Goal: Find specific page/section: Find specific page/section

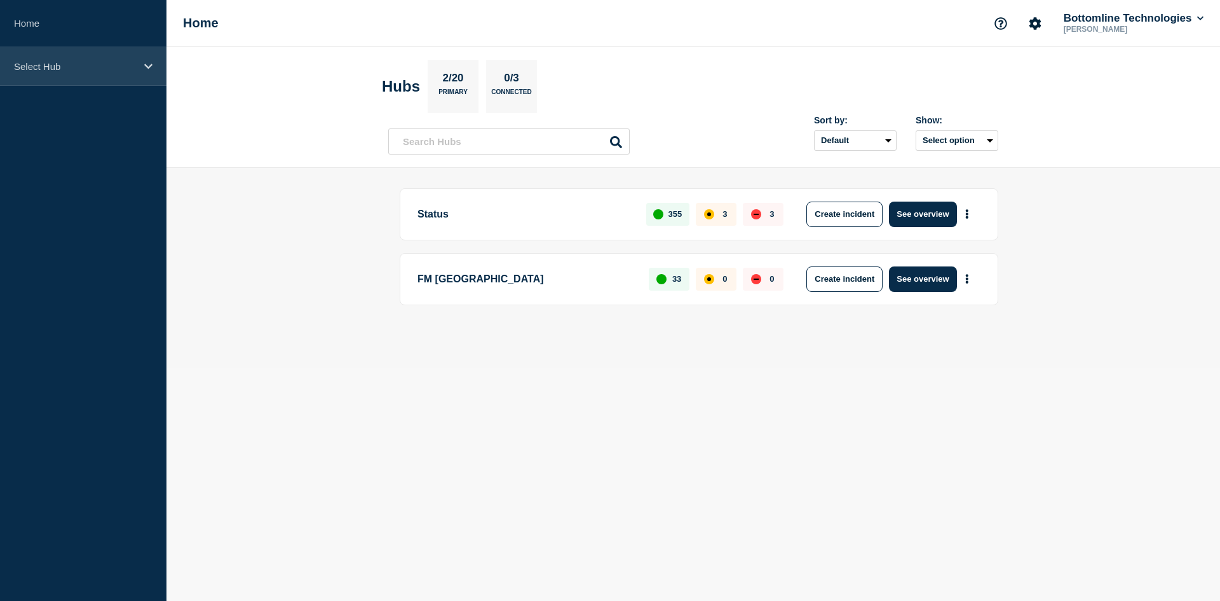
click at [91, 74] on div "Select Hub" at bounding box center [83, 66] width 167 height 39
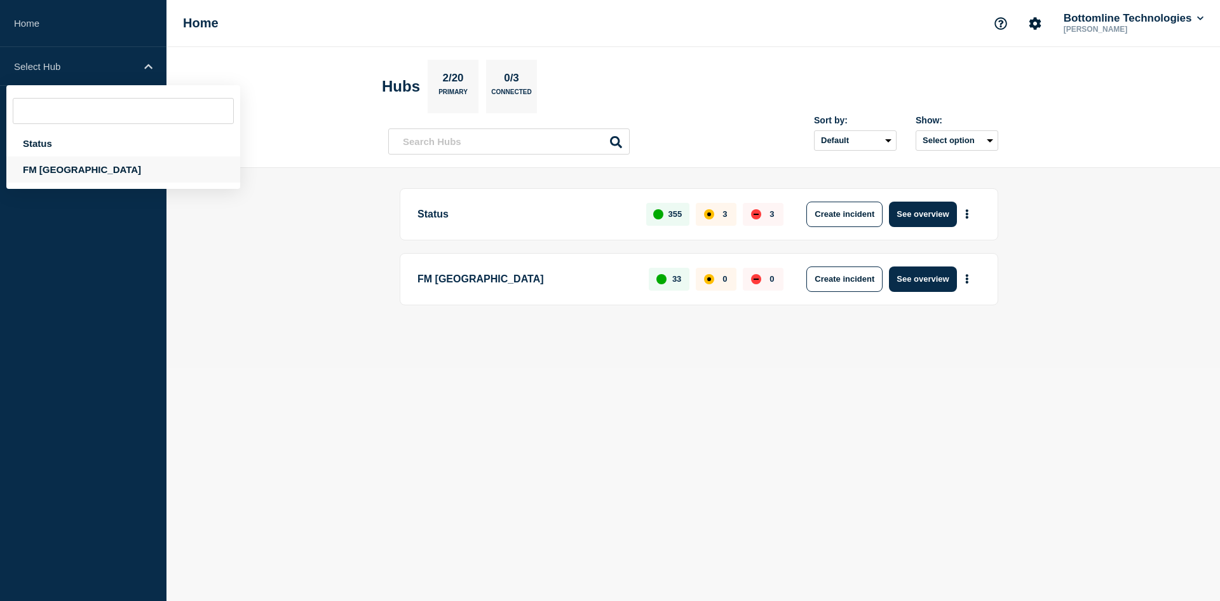
click at [60, 170] on div "FM [GEOGRAPHIC_DATA]" at bounding box center [123, 169] width 234 height 26
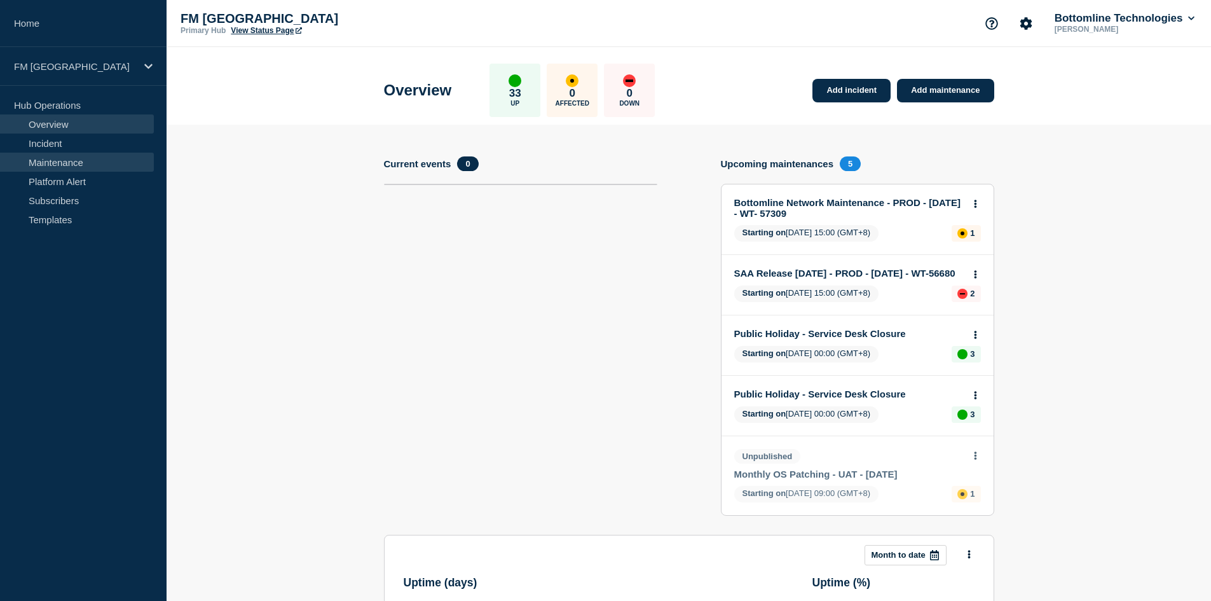
click at [61, 162] on link "Maintenance" at bounding box center [77, 162] width 154 height 19
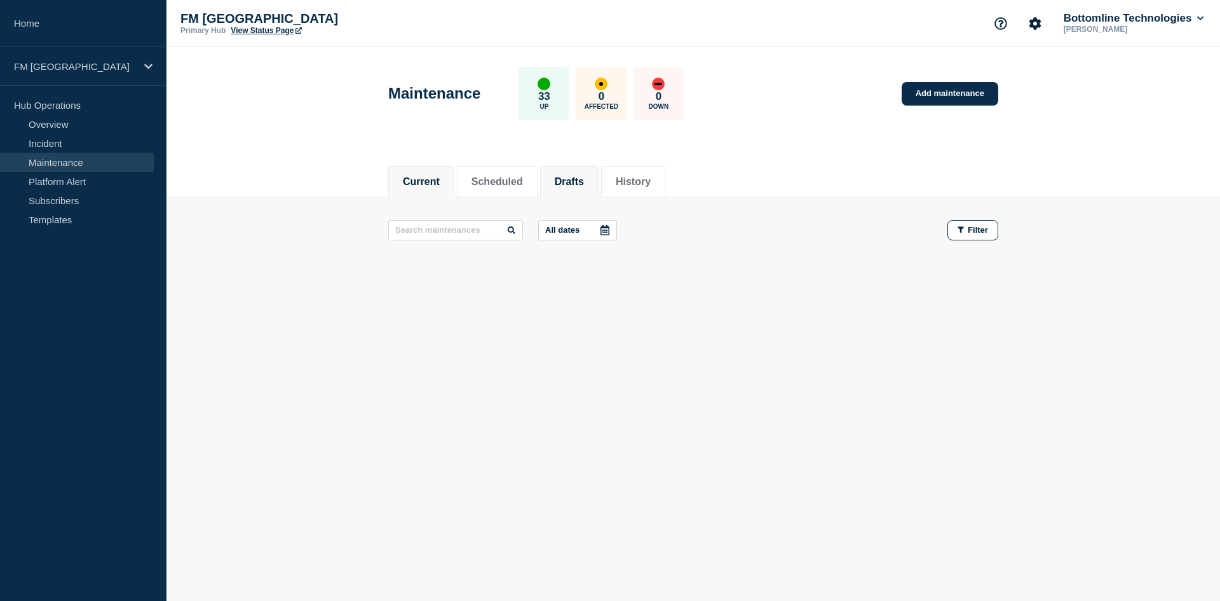
click at [584, 186] on button "Drafts" at bounding box center [569, 181] width 29 height 11
